Goal: Information Seeking & Learning: Understand process/instructions

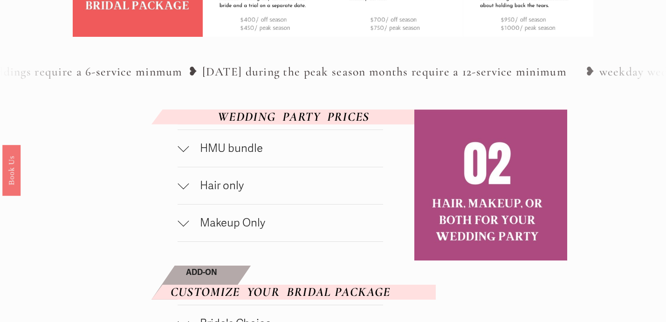
scroll to position [425, 0]
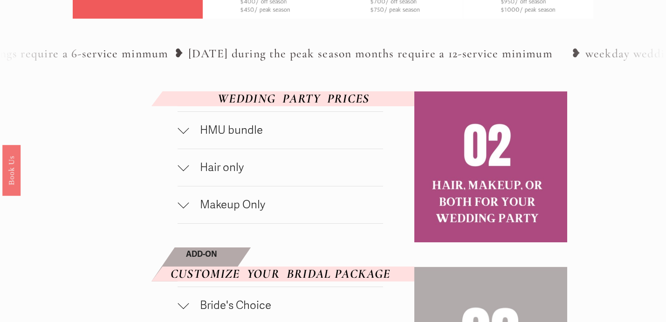
click at [184, 210] on div at bounding box center [183, 204] width 11 height 11
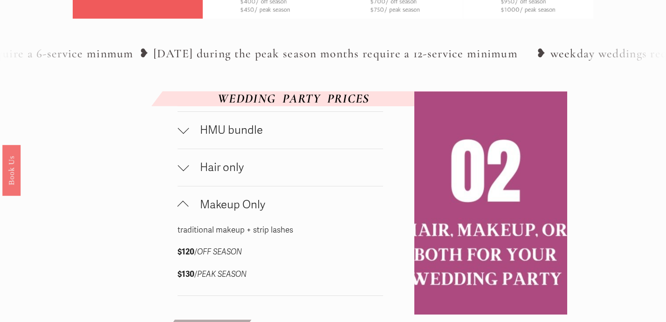
click at [184, 212] on div at bounding box center [183, 206] width 11 height 11
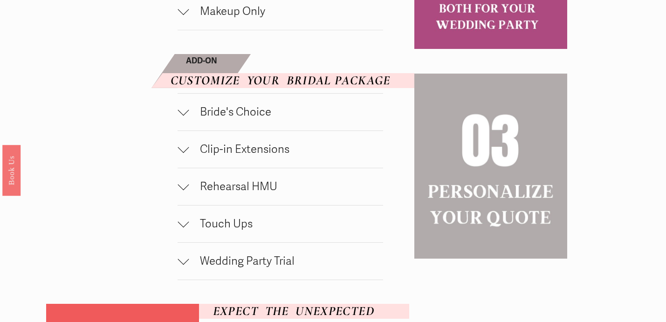
scroll to position [625, 0]
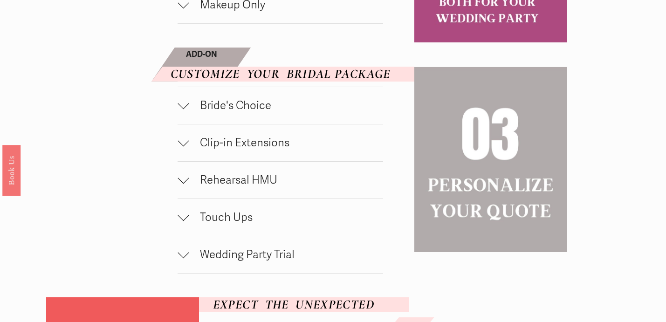
click at [186, 184] on div at bounding box center [183, 177] width 11 height 11
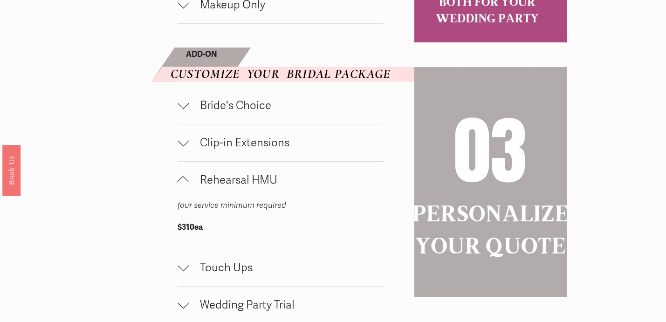
click at [187, 185] on div at bounding box center [183, 179] width 11 height 11
